Goal: Task Accomplishment & Management: Manage account settings

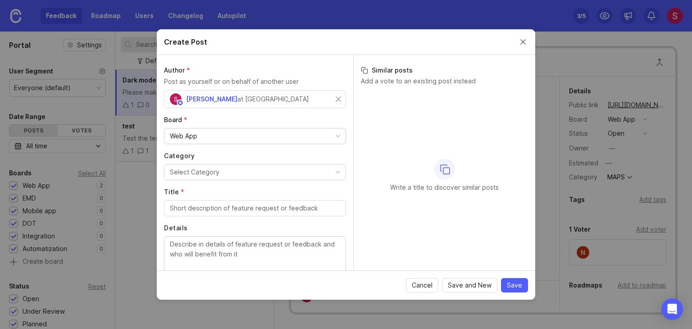
click at [526, 45] on button "Close create post modal" at bounding box center [523, 42] width 10 height 10
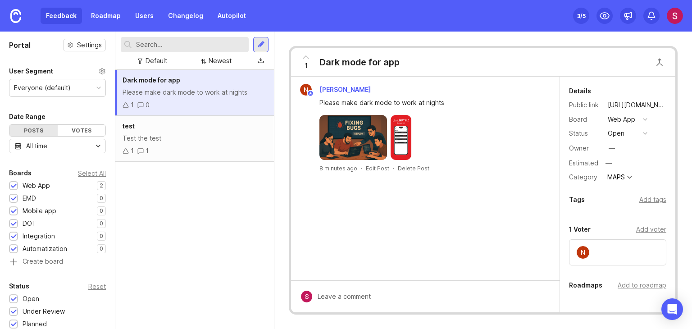
click at [358, 245] on div "[PERSON_NAME] Please make dark mode to work at nights 8 minutes ago · Edit Post…" at bounding box center [425, 179] width 268 height 204
click at [250, 235] on div "Dark mode for app Please make dark mode to work at nights 1 0 test Test the tes…" at bounding box center [194, 199] width 159 height 259
click at [231, 244] on div "Dark mode for app Please make dark mode to work at nights 1 0 test Test the tes…" at bounding box center [194, 199] width 159 height 259
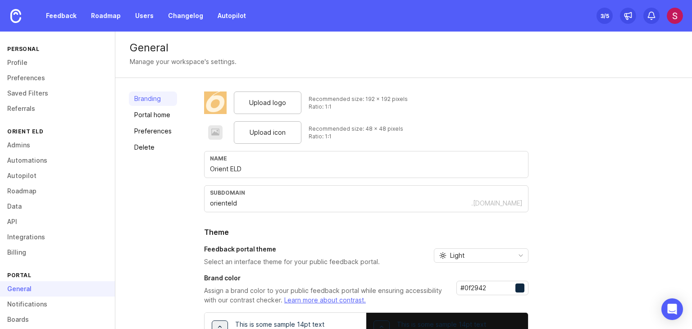
click at [254, 52] on div "General" at bounding box center [404, 47] width 548 height 11
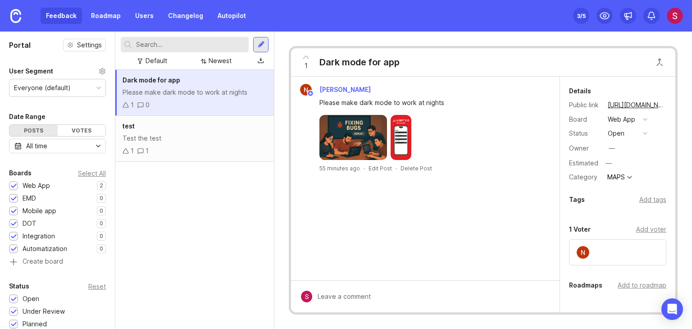
click at [432, 213] on div "[PERSON_NAME] Please make dark mode to work at nights 55 minutes ago · Edit Pos…" at bounding box center [425, 179] width 268 height 204
click at [612, 152] on div "—" at bounding box center [611, 148] width 6 height 10
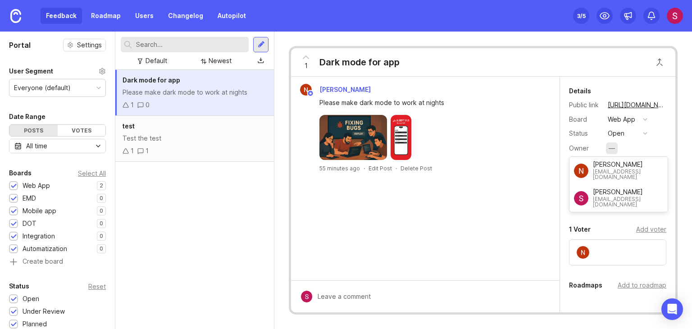
click at [612, 151] on div "—" at bounding box center [611, 148] width 6 height 10
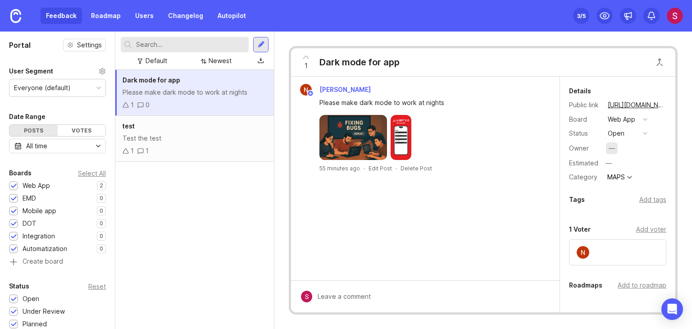
click at [616, 153] on div "—" at bounding box center [612, 148] width 12 height 12
click at [523, 183] on div "[PERSON_NAME] Please make dark mode to work at nights 57 minutes ago · Edit Pos…" at bounding box center [425, 179] width 268 height 204
click at [248, 226] on div "Dark mode for app Please make dark mode to work at nights 1 0 test Test the tes…" at bounding box center [194, 199] width 159 height 259
